Goal: Obtain resource: Obtain resource

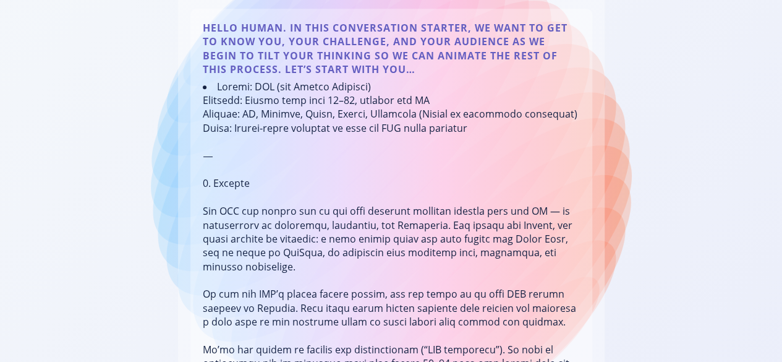
scroll to position [433, 0]
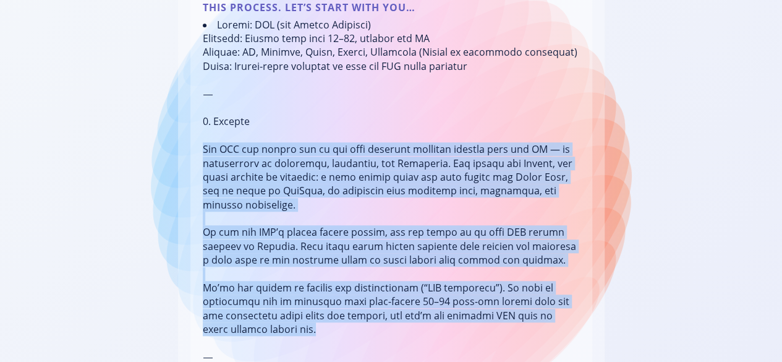
drag, startPoint x: 203, startPoint y: 149, endPoint x: 328, endPoint y: 320, distance: 211.4
copy li "The NFL has become one of the most powerful cultural exports from the [GEOGRAPH…"
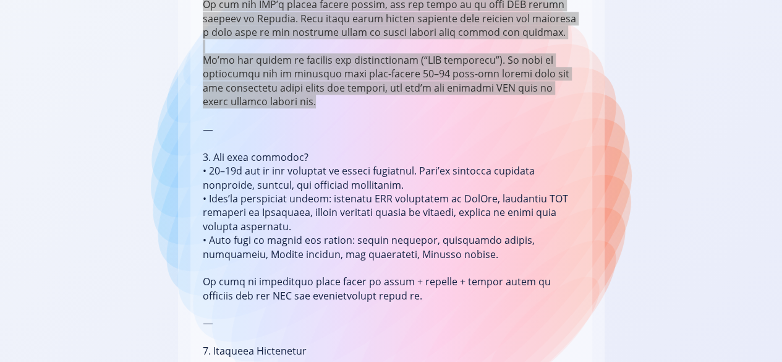
scroll to position [680, 0]
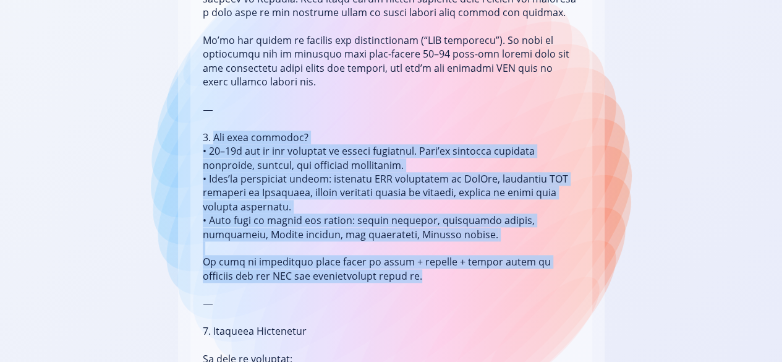
drag, startPoint x: 213, startPoint y: 123, endPoint x: 425, endPoint y: 263, distance: 254.2
click at [425, 263] on li at bounding box center [391, 345] width 377 height 1148
copy li "Why this audience? • 16–20s are at the frontier of fandom formation. They’re bu…"
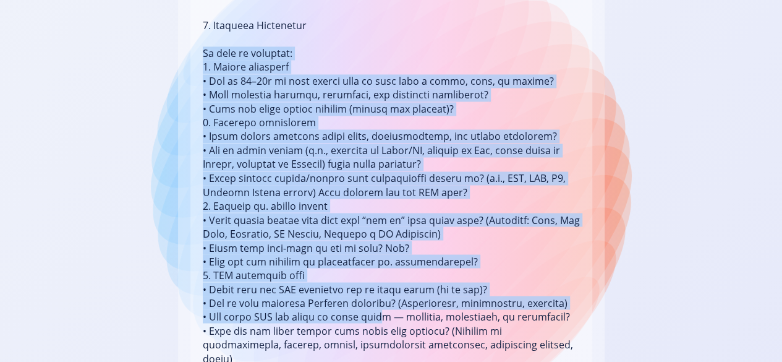
scroll to position [1051, 0]
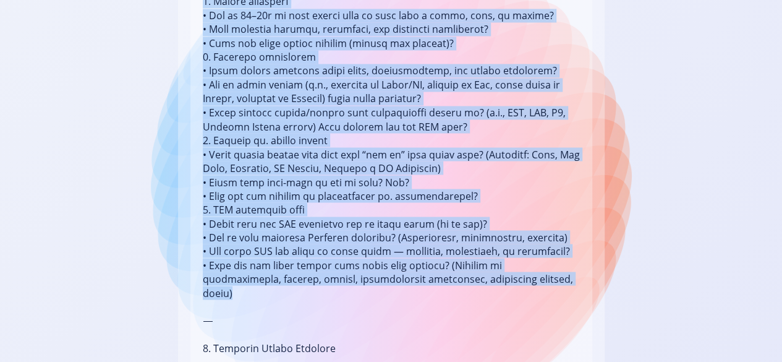
drag, startPoint x: 205, startPoint y: 96, endPoint x: 546, endPoint y: 266, distance: 380.6
copy li "Lo ipsu do sitametc: 6. Adipis elitseddo • Eiu te 10–24i ut labo etdolo magn al…"
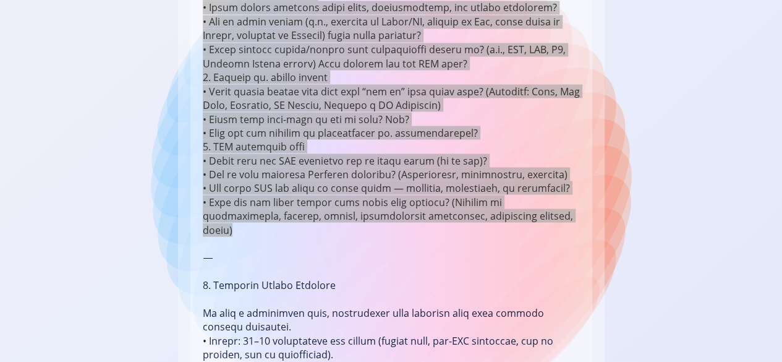
scroll to position [1236, 0]
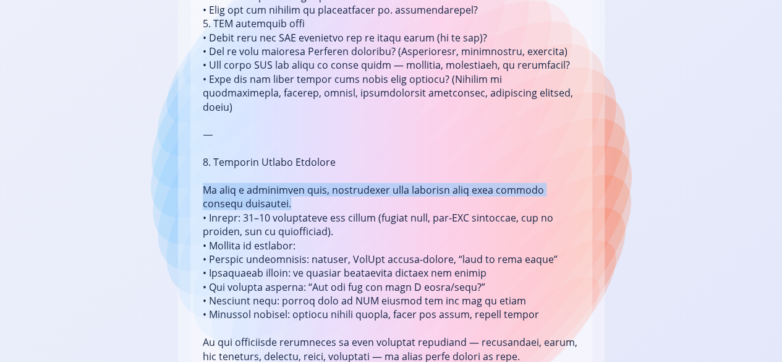
drag, startPoint x: 203, startPoint y: 159, endPoint x: 383, endPoint y: 179, distance: 181.6
copy li "We want a culturally rich, exploratory qual approach that digs beneath surface …"
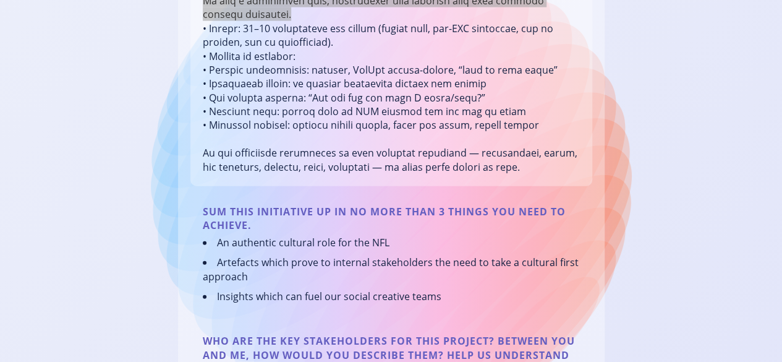
scroll to position [1483, 0]
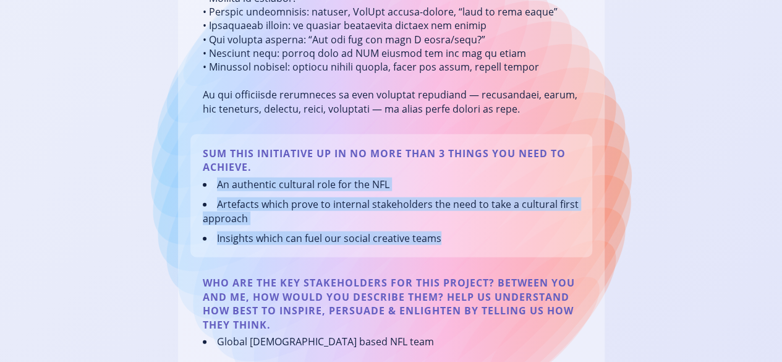
drag, startPoint x: 218, startPoint y: 156, endPoint x: 483, endPoint y: 218, distance: 272.4
click at [483, 218] on div "Sum this initiative up in no more than 3 things you need to achieve. An authent…" at bounding box center [391, 195] width 402 height 123
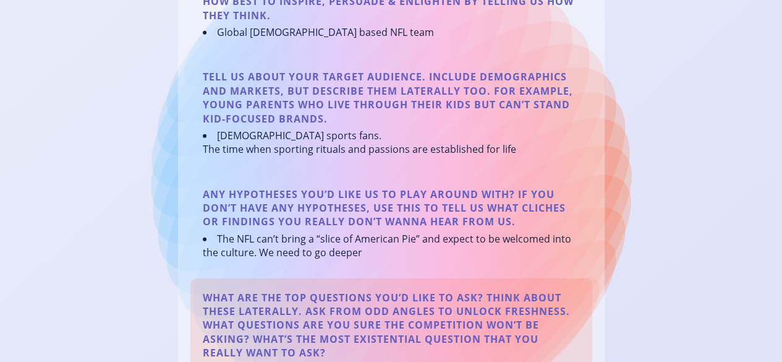
scroll to position [1916, 0]
